Goal: Transaction & Acquisition: Purchase product/service

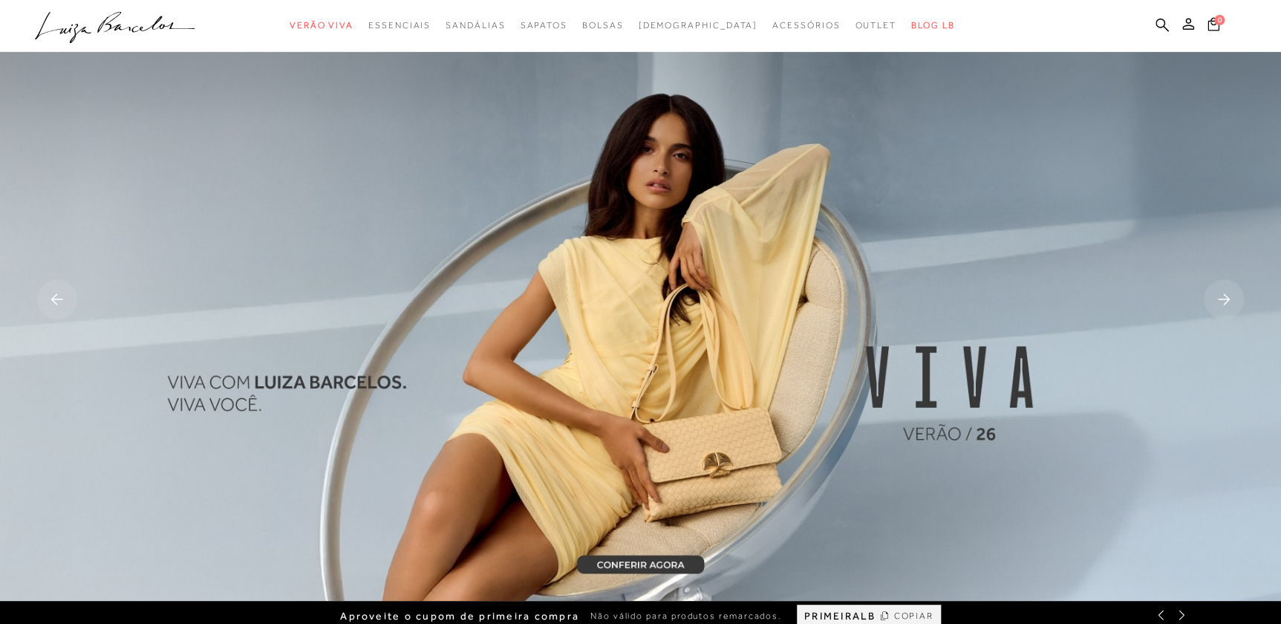
click at [1150, 22] on ul ".a{fill-rule:evenodd;} Verão Viva Em alta Favoritos das Influenciadoras Apostas…" at bounding box center [629, 25] width 1189 height 27
drag, startPoint x: 1160, startPoint y: 16, endPoint x: 1167, endPoint y: 20, distance: 7.6
click at [1159, 1] on div "categoryHeader .a{fill-rule:evenodd;} Verão Viva Em alta Modelo Mules" at bounding box center [640, 0] width 1281 height 1
click at [1153, 24] on ul ".a{fill-rule:evenodd;} Verão Viva Em alta Favoritos das Influenciadoras Apostas…" at bounding box center [629, 25] width 1189 height 27
click at [1161, 24] on icon at bounding box center [1162, 25] width 13 height 14
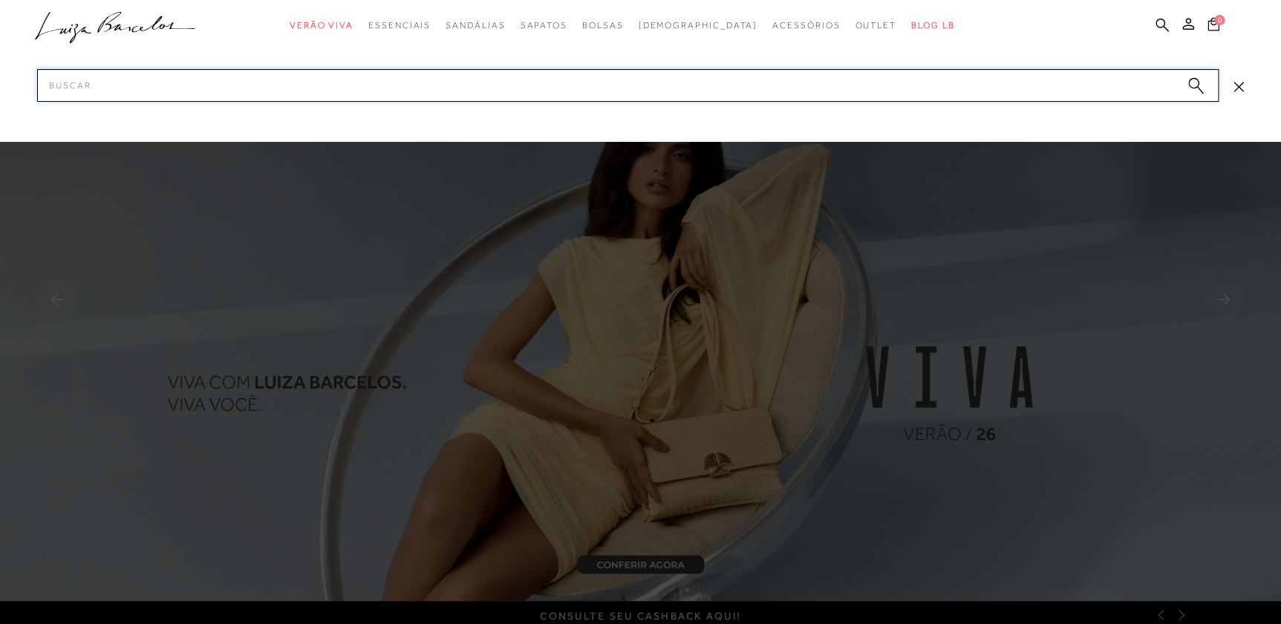
click at [746, 97] on input "Pesquisar" at bounding box center [628, 85] width 1182 height 33
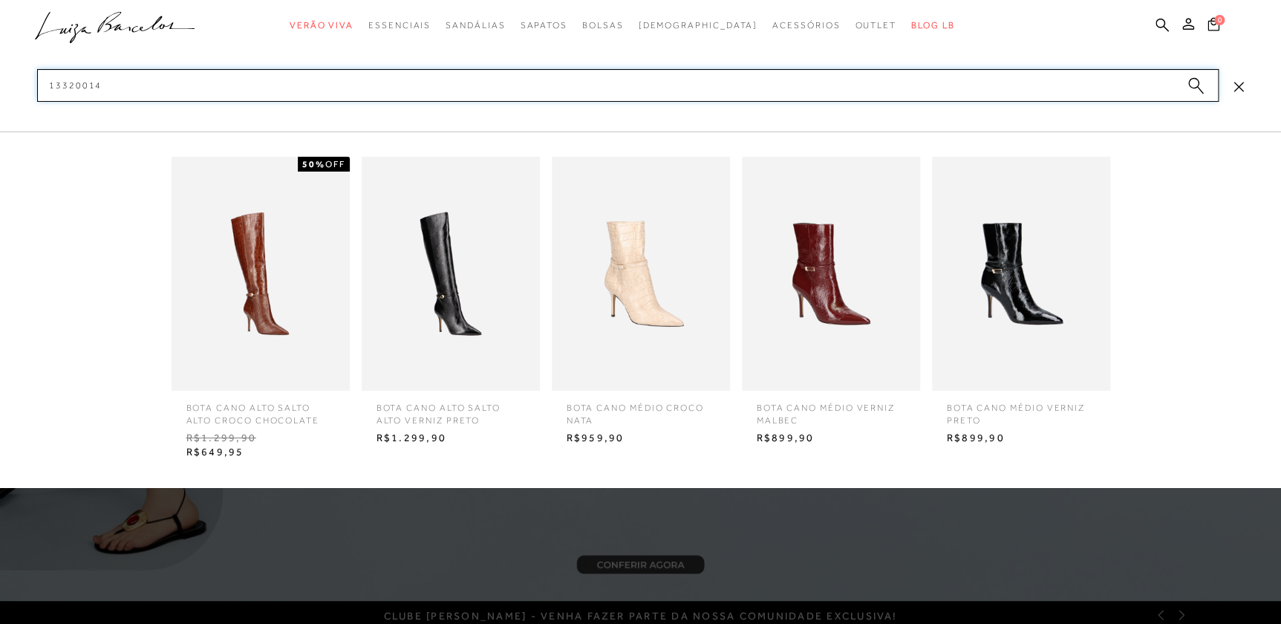
type input "133200149"
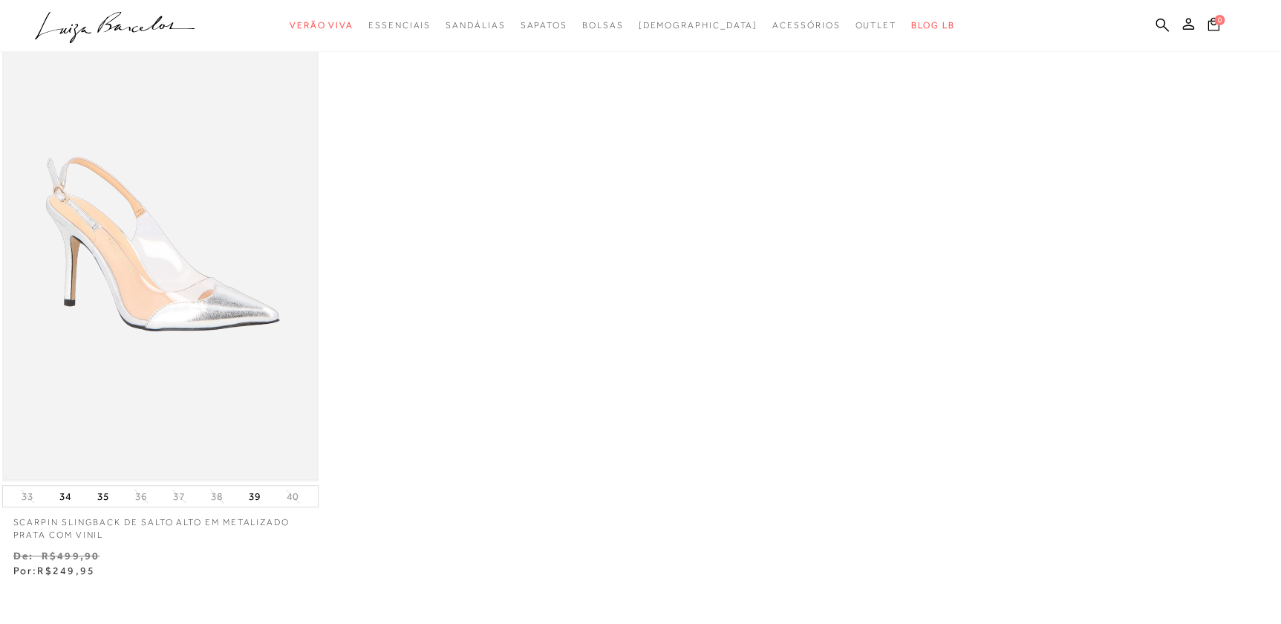
scroll to position [134, 0]
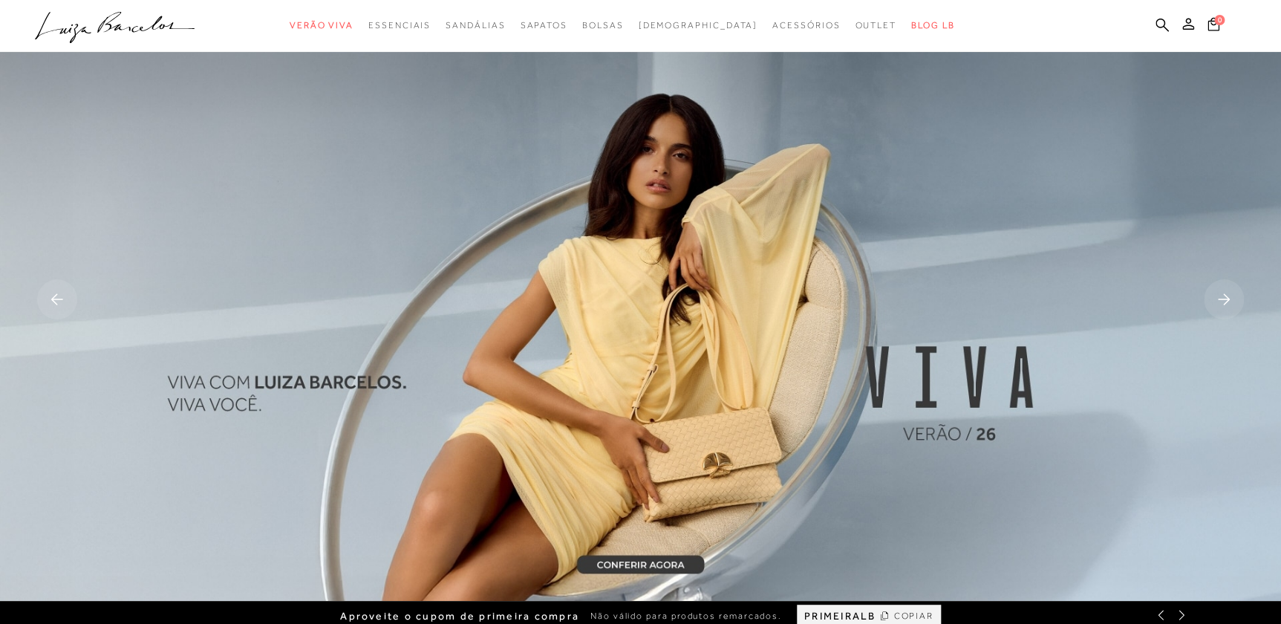
drag, startPoint x: 1156, startPoint y: 22, endPoint x: 1144, endPoint y: 23, distance: 12.7
click at [1157, 22] on icon at bounding box center [1162, 25] width 13 height 14
click at [1159, 23] on icon at bounding box center [1162, 25] width 13 height 14
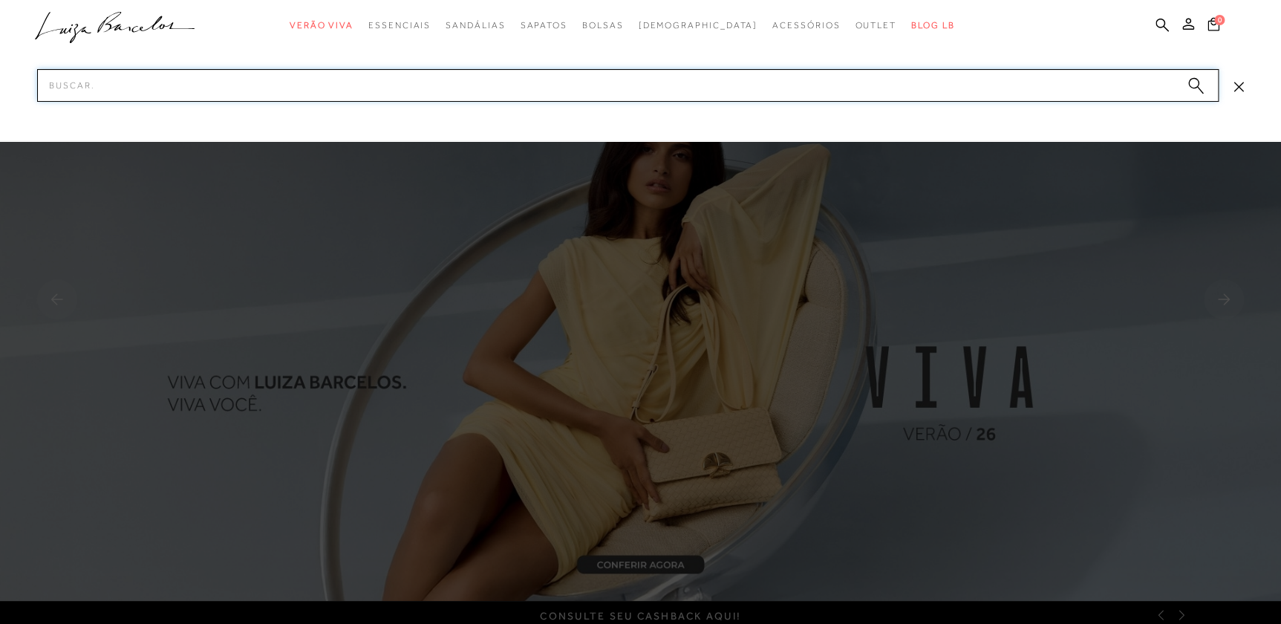
click at [969, 80] on input "Pesquisar" at bounding box center [628, 85] width 1182 height 33
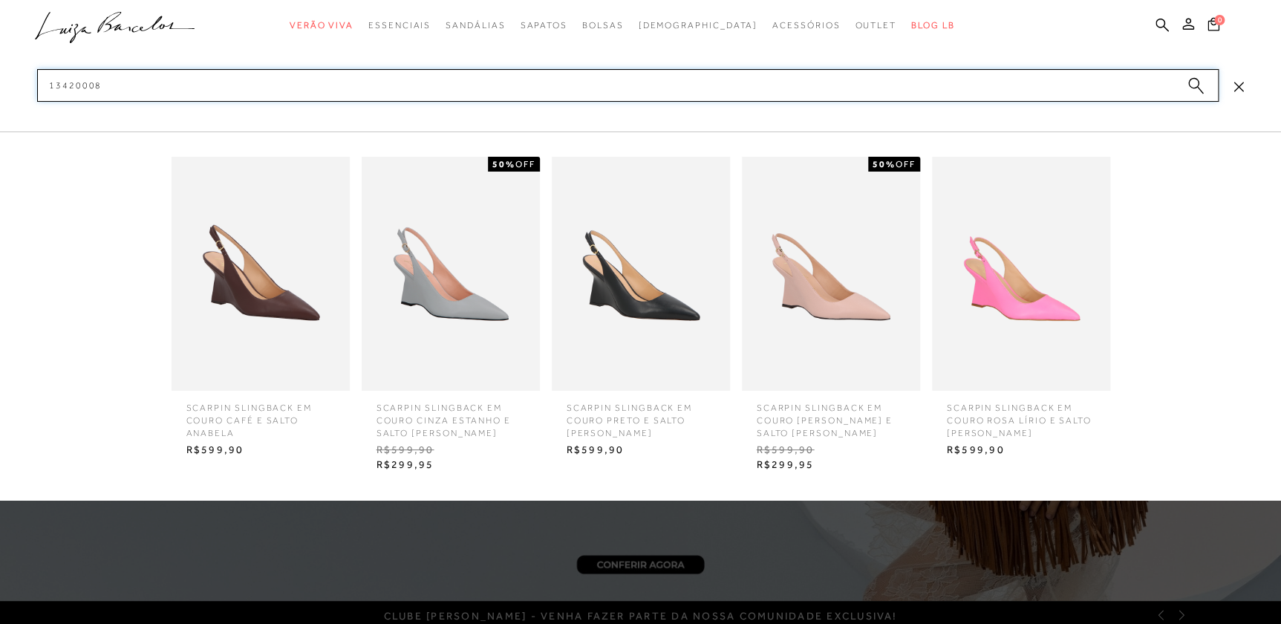
type input "13420008"
click at [257, 290] on img at bounding box center [261, 274] width 178 height 234
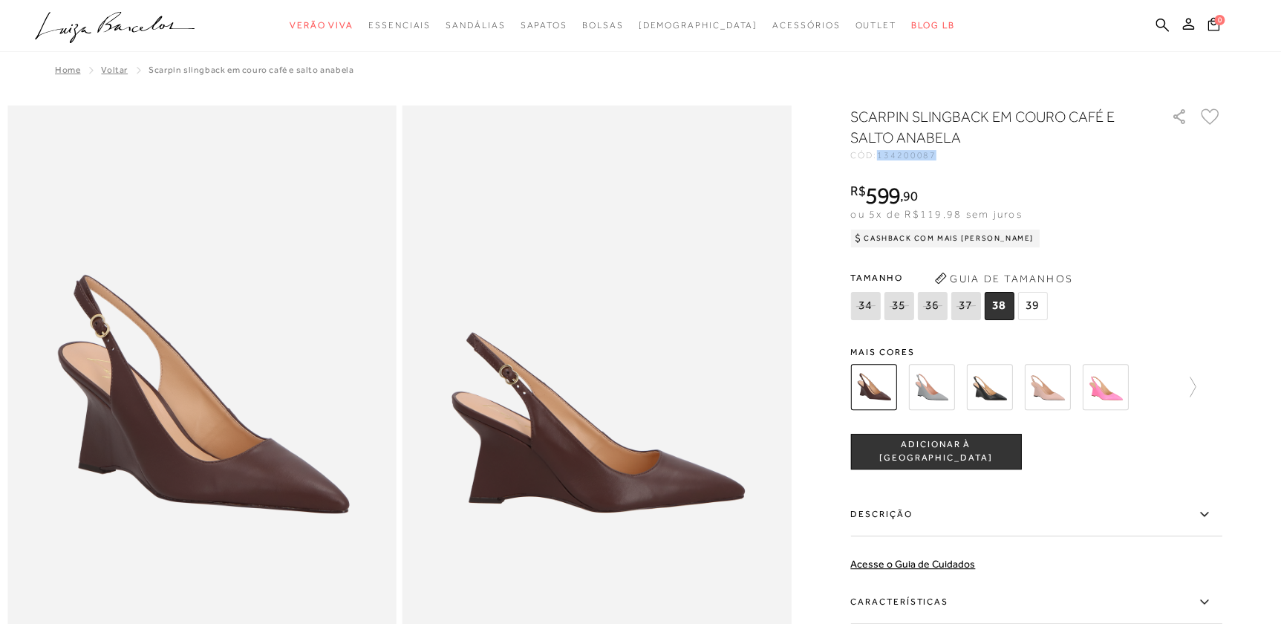
drag, startPoint x: 885, startPoint y: 154, endPoint x: 942, endPoint y: 155, distance: 57.2
click at [942, 155] on div "CÓD: 134200087" at bounding box center [998, 155] width 297 height 9
drag, startPoint x: 942, startPoint y: 155, endPoint x: 925, endPoint y: 155, distance: 16.3
copy span "134200087"
